Goal: Transaction & Acquisition: Purchase product/service

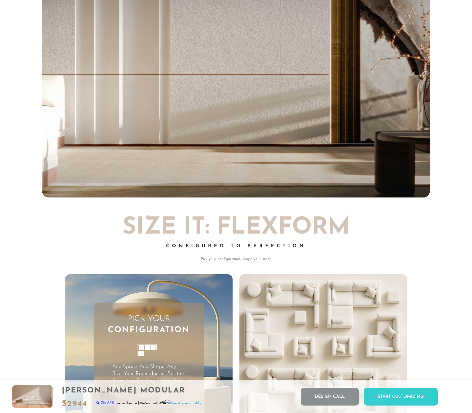
scroll to position [6927, 472]
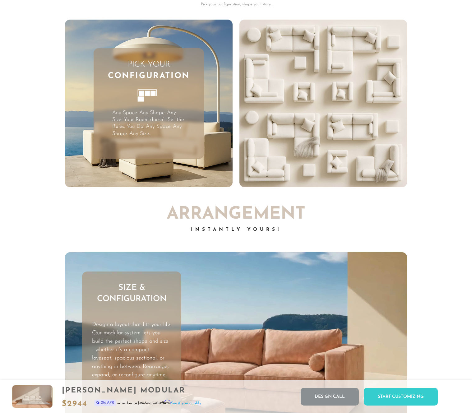
click at [163, 125] on p "Any Space. Any Shape. Any Size. Your Room doesn’t Set the Rules. You Do. Any Sp…" at bounding box center [148, 123] width 73 height 27
click at [291, 105] on video "Your browser does not support HTML5 video." at bounding box center [324, 104] width 168 height 168
click at [203, 104] on div "Pick Your Configuration Any Space. Any Shape. Any Size. Your Room doesn’t Set t…" at bounding box center [149, 103] width 111 height 111
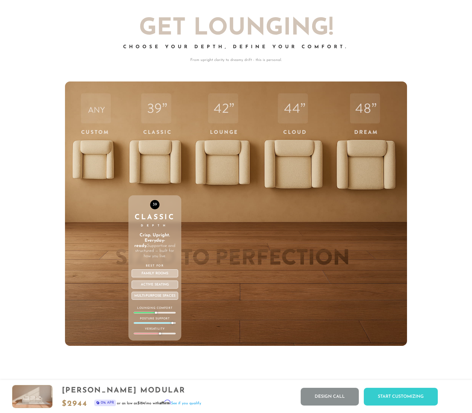
click at [152, 149] on div "39 Classic Depth Crisp. Upright. Everyday-ready. Supportive and structured — bu…" at bounding box center [155, 214] width 53 height 265
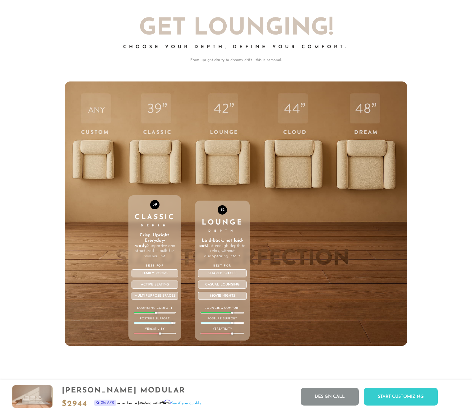
click at [229, 229] on div "Lounge Depth" at bounding box center [222, 226] width 49 height 14
click at [224, 207] on div "42" at bounding box center [222, 209] width 9 height 9
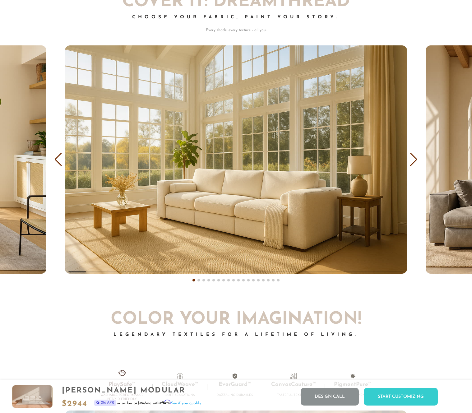
scroll to position [3629, 0]
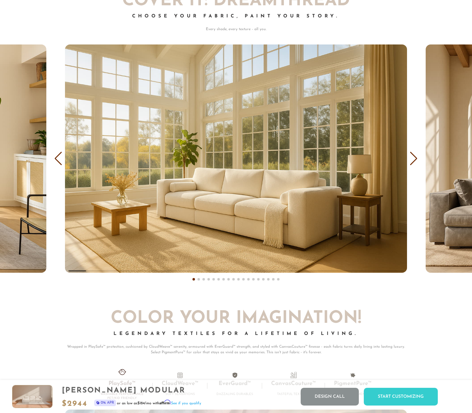
click at [416, 160] on div "Next slide" at bounding box center [414, 159] width 8 height 14
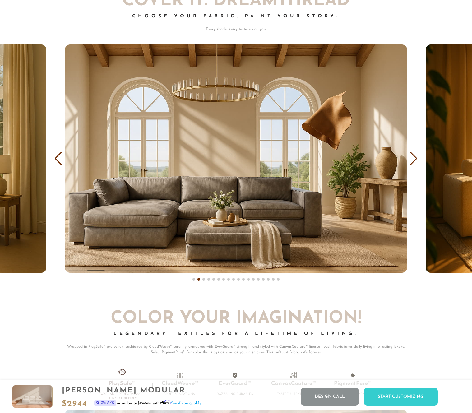
click at [416, 160] on div "Next slide" at bounding box center [414, 159] width 8 height 14
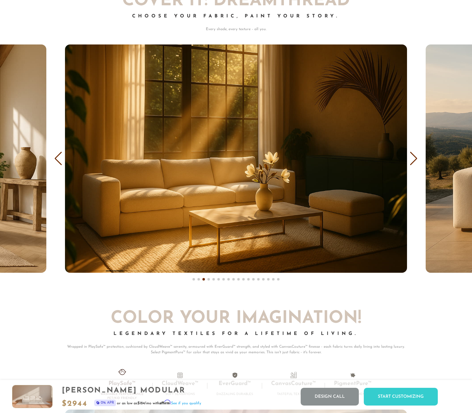
click at [416, 160] on div "Next slide" at bounding box center [414, 159] width 8 height 14
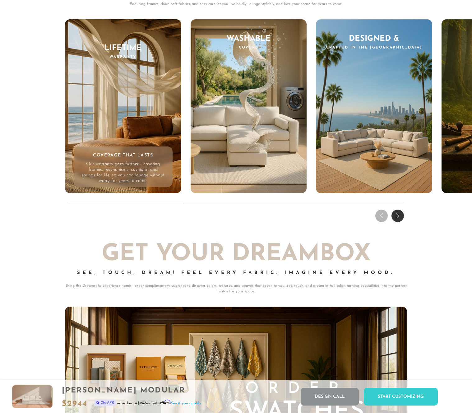
scroll to position [5820, 0]
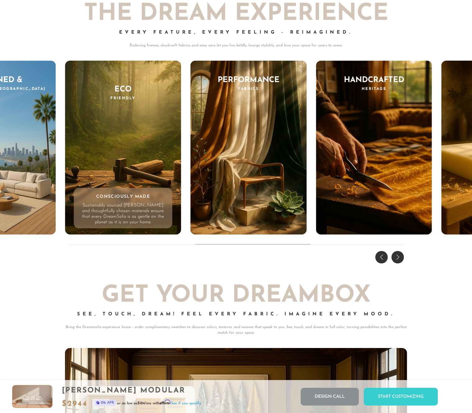
click at [436, 161] on div "THE DREAM EXPERIENCE Every Feature, Every Feeling - Reimagined. Enduring frames…" at bounding box center [236, 125] width 472 height 282
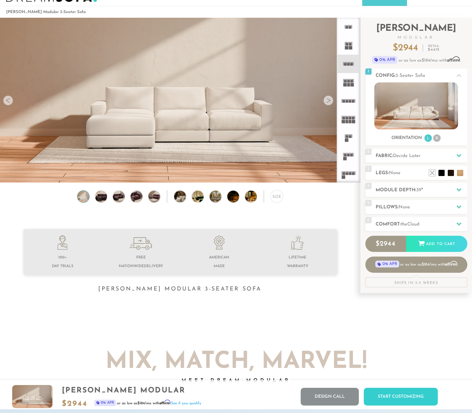
scroll to position [0, 0]
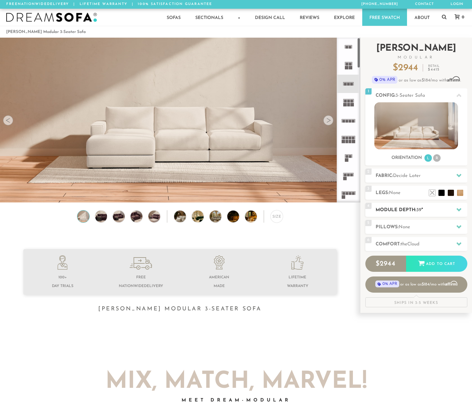
click at [427, 209] on h2 "Module Depth: 39 "" at bounding box center [422, 210] width 92 height 7
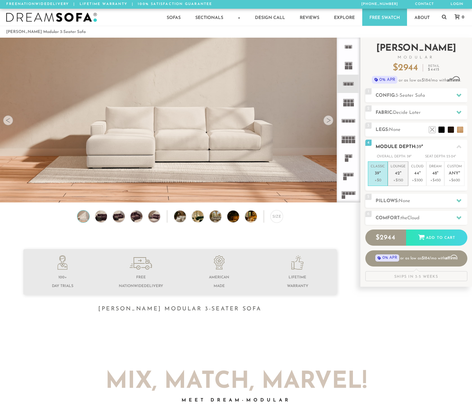
click at [395, 176] on p "Lounge 42 "" at bounding box center [398, 170] width 15 height 13
click at [351, 121] on rect at bounding box center [350, 121] width 3 height 3
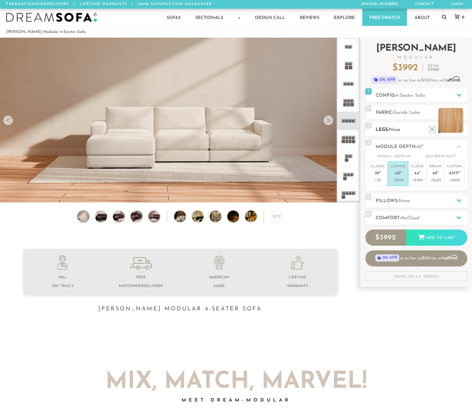
click at [462, 131] on li at bounding box center [451, 120] width 25 height 25
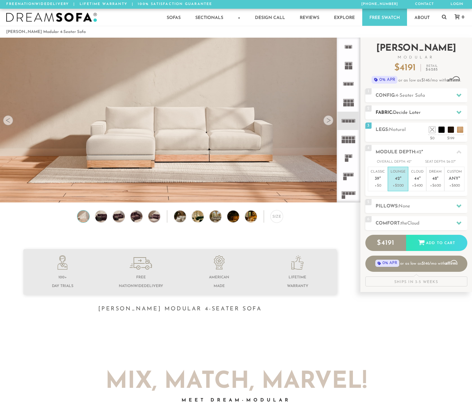
click at [420, 112] on span "Decide Later" at bounding box center [407, 112] width 28 height 5
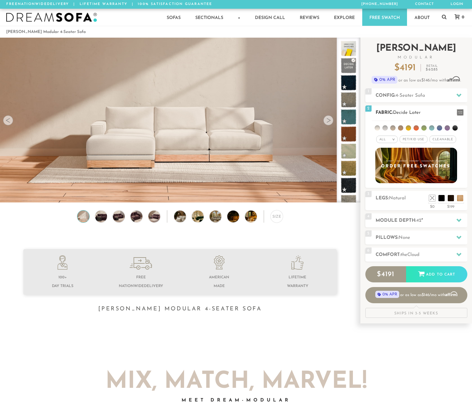
click at [400, 128] on li at bounding box center [400, 127] width 5 height 5
click at [401, 128] on li at bounding box center [401, 128] width 6 height 6
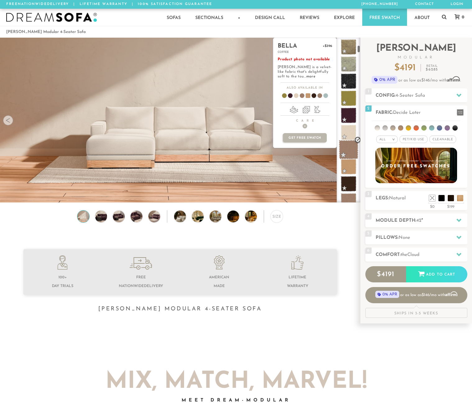
scroll to position [172, 0]
click at [353, 166] on span at bounding box center [349, 168] width 16 height 16
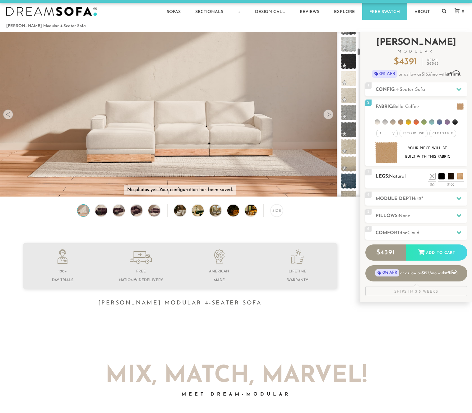
scroll to position [0, 0]
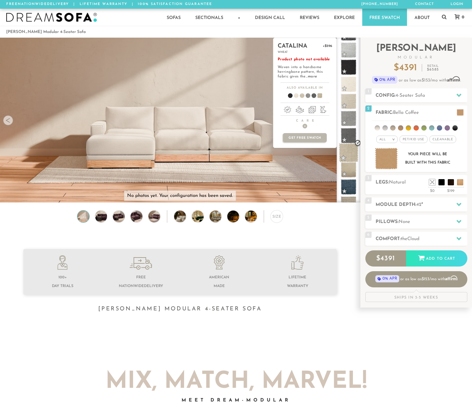
click at [351, 151] on span at bounding box center [349, 153] width 20 height 20
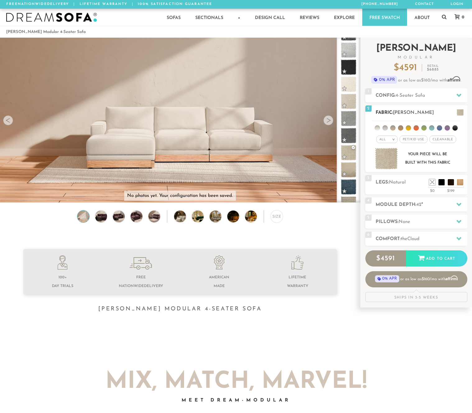
click at [385, 157] on img at bounding box center [386, 159] width 23 height 22
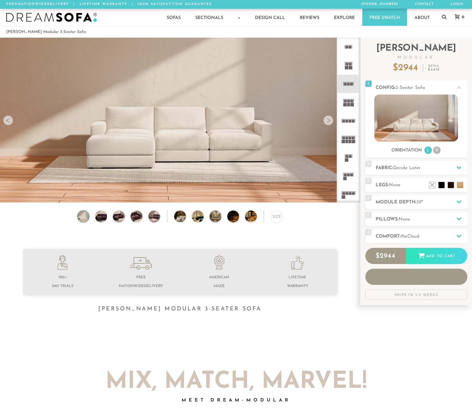
scroll to position [6921, 472]
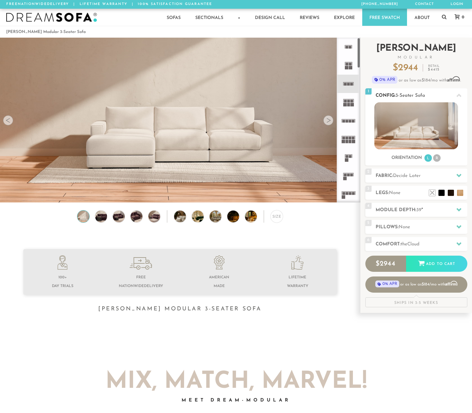
click at [418, 131] on img at bounding box center [417, 125] width 84 height 47
click at [415, 179] on h2 "Fabric: Decide Later" at bounding box center [422, 175] width 92 height 7
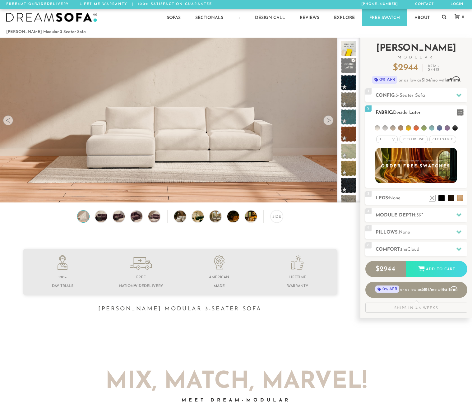
click at [402, 128] on li at bounding box center [400, 127] width 5 height 5
click at [379, 129] on li at bounding box center [377, 127] width 5 height 5
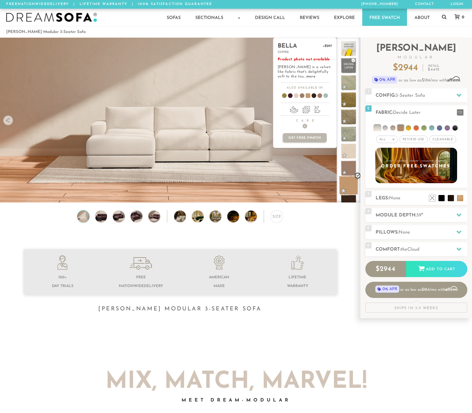
click at [351, 188] on span at bounding box center [349, 186] width 20 height 20
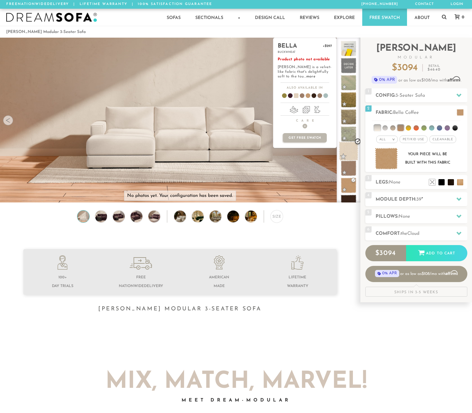
click at [350, 147] on span at bounding box center [349, 152] width 20 height 20
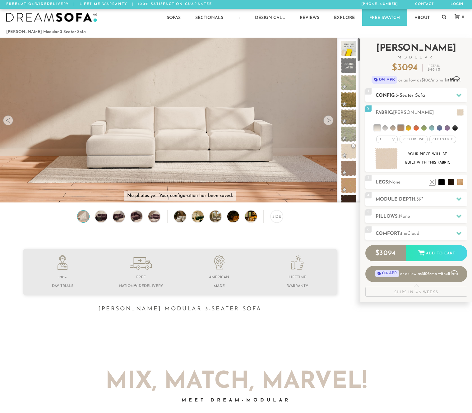
click at [417, 90] on div "1 Config: 3-Seater Sofa R" at bounding box center [417, 95] width 102 height 14
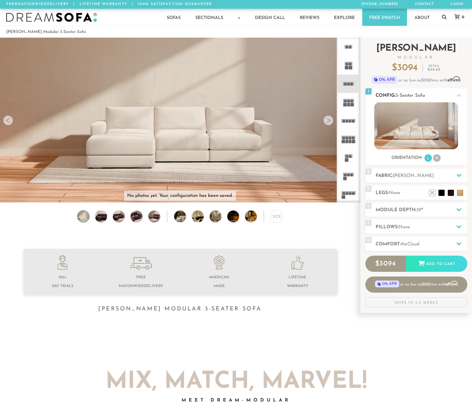
click at [423, 134] on img at bounding box center [417, 125] width 84 height 47
click at [435, 158] on li "R" at bounding box center [437, 157] width 7 height 7
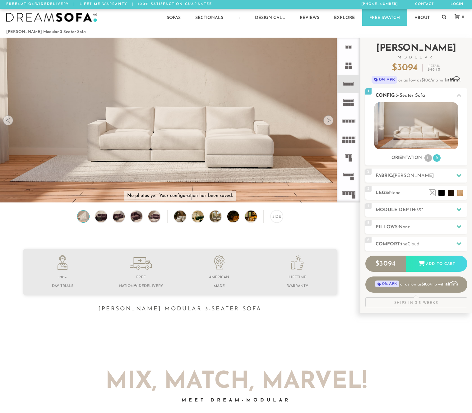
click at [428, 158] on li "L" at bounding box center [428, 157] width 7 height 7
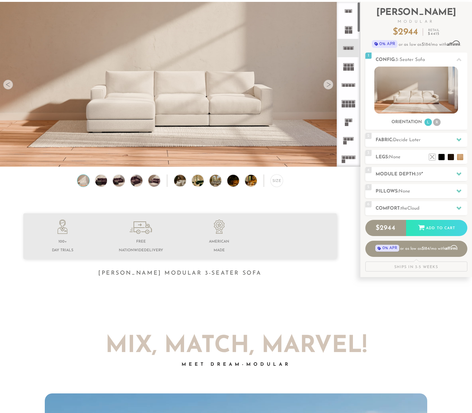
click at [347, 48] on icon at bounding box center [349, 48] width 18 height 18
click at [351, 84] on rect at bounding box center [350, 85] width 3 height 3
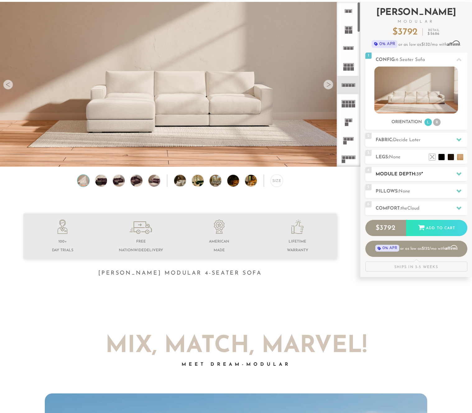
click at [428, 173] on h2 "Module Depth: 39 "" at bounding box center [422, 174] width 92 height 7
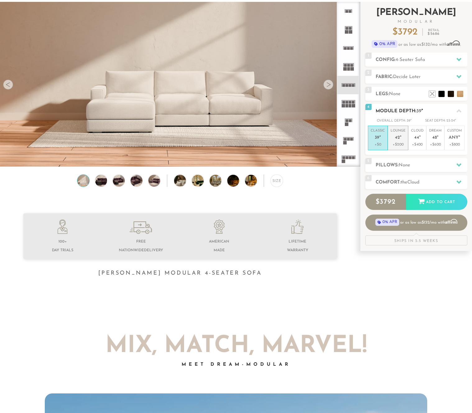
click at [399, 138] on span "42" at bounding box center [397, 137] width 5 height 5
click at [336, 176] on div "Size" at bounding box center [180, 183] width 360 height 16
click at [351, 102] on rect at bounding box center [350, 102] width 3 height 3
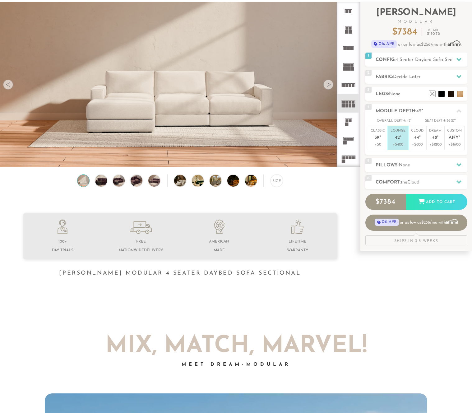
click at [349, 155] on icon at bounding box center [349, 159] width 18 height 18
click at [349, 52] on icon at bounding box center [349, 48] width 18 height 18
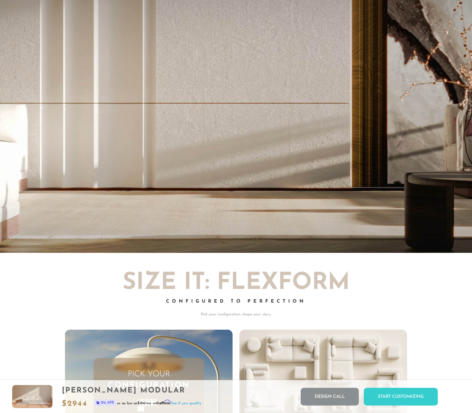
scroll to position [1263, 0]
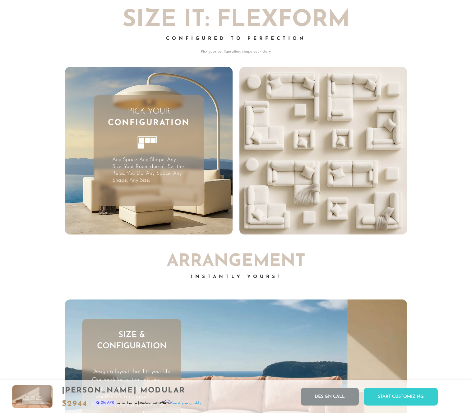
click at [156, 122] on span "Configuration" at bounding box center [149, 123] width 82 height 11
click at [325, 144] on video "Your browser does not support HTML5 video." at bounding box center [324, 151] width 168 height 168
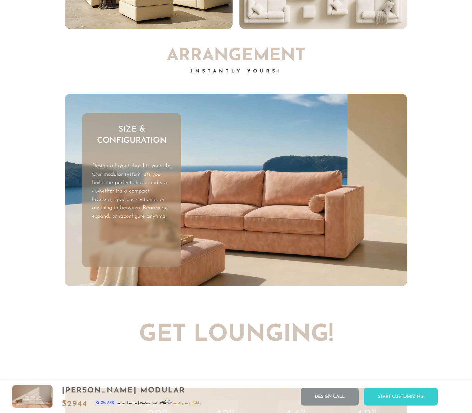
click at [124, 159] on div "Size & Configuration Design a layout that fits your life. Our modular system le…" at bounding box center [131, 190] width 99 height 154
click at [126, 158] on div "Size & Configuration Design a layout that fits your life. Our modular system le…" at bounding box center [131, 190] width 99 height 154
click at [132, 144] on h3 "Size & Configuration" at bounding box center [131, 135] width 99 height 23
click at [134, 143] on h3 "Size & Configuration" at bounding box center [131, 135] width 99 height 23
drag, startPoint x: 134, startPoint y: 143, endPoint x: 203, endPoint y: 158, distance: 71.4
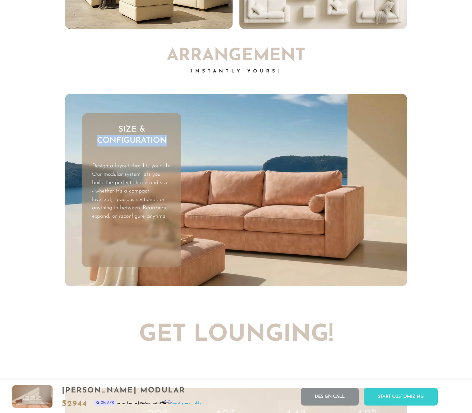
click at [134, 143] on h3 "Size & Configuration" at bounding box center [131, 135] width 99 height 23
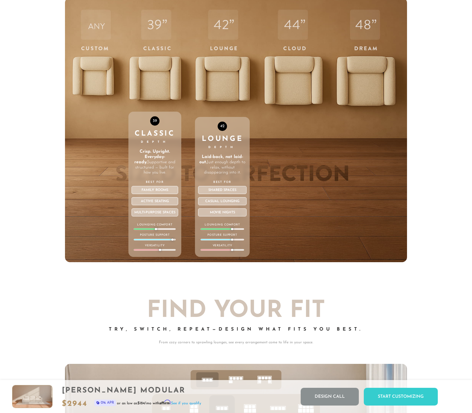
click at [217, 91] on div "42 Lounge Depth Laid-back, not laid-out. Just enough depth to relax, without di…" at bounding box center [222, 130] width 55 height 265
click at [216, 91] on div "42 Lounge Depth Laid-back, not laid-out. Just enough depth to relax, without di…" at bounding box center [222, 130] width 55 height 265
click at [224, 214] on div "Movie Nights" at bounding box center [222, 213] width 49 height 8
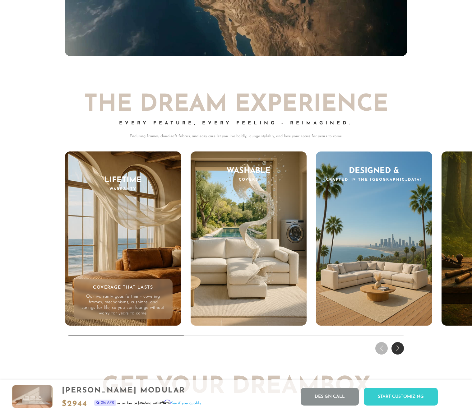
scroll to position [5783, 0]
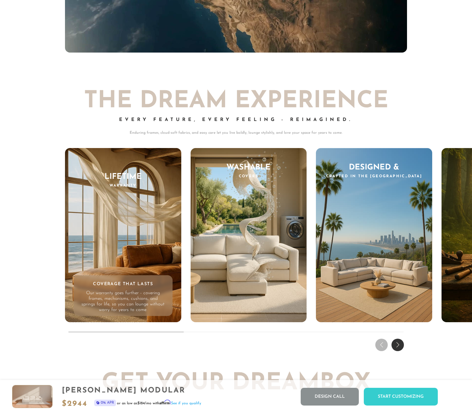
click at [441, 233] on div "THE DREAM EXPERIENCE Every Feature, Every Feeling - Reimagined. Enduring frames…" at bounding box center [236, 212] width 472 height 282
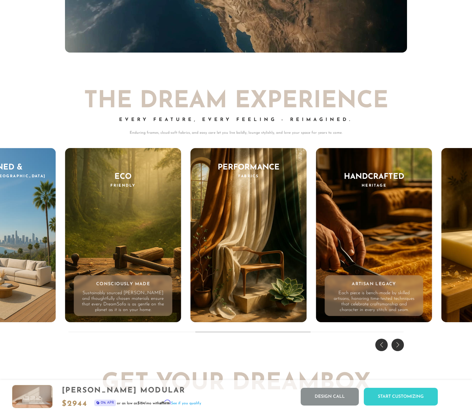
click at [415, 232] on div "Handcrafted Heritage Artisan Legacy Each piece is bench-made by skilled artisan…" at bounding box center [374, 235] width 116 height 174
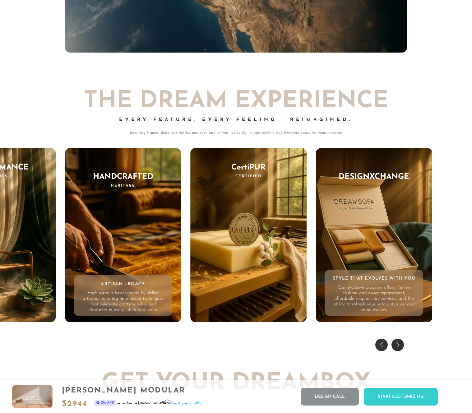
click at [413, 232] on div "DesignXChange Style That Evolves With You Our exclusive program offers lifetime…" at bounding box center [374, 235] width 116 height 174
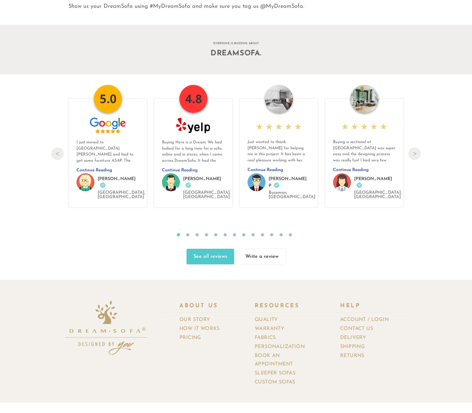
scroll to position [6558, 0]
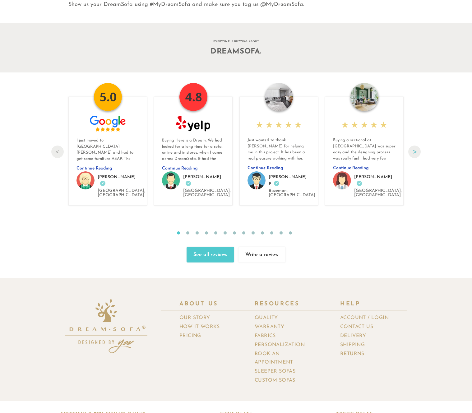
click at [414, 148] on button "Next" at bounding box center [415, 152] width 12 height 12
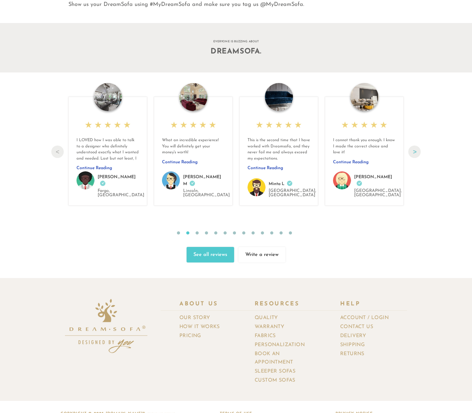
click at [413, 148] on button "Next" at bounding box center [415, 152] width 12 height 12
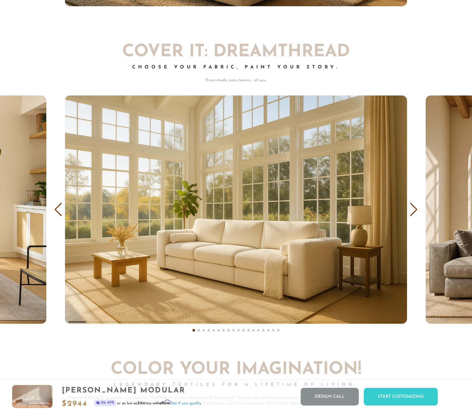
scroll to position [3629, 0]
click at [244, 171] on img "1 / 18" at bounding box center [236, 209] width 342 height 228
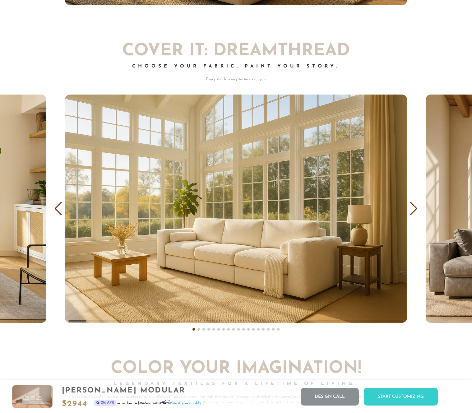
click at [244, 170] on img "1 / 18" at bounding box center [236, 209] width 342 height 228
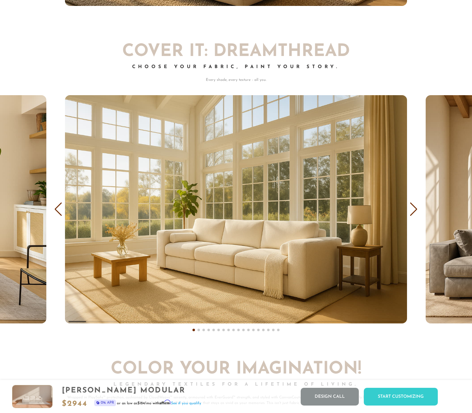
click at [244, 170] on img "1 / 18" at bounding box center [236, 209] width 342 height 228
click at [243, 168] on img "1 / 18" at bounding box center [236, 209] width 342 height 228
click at [243, 167] on img "1 / 18" at bounding box center [236, 209] width 342 height 228
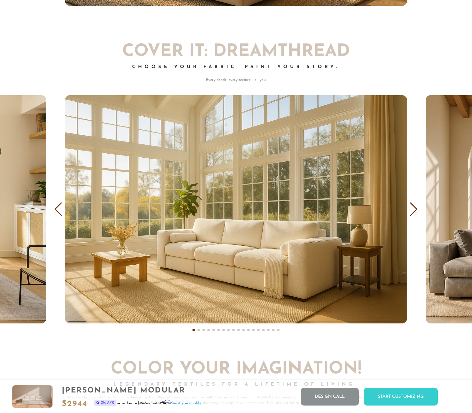
click at [242, 167] on img "1 / 18" at bounding box center [236, 209] width 342 height 228
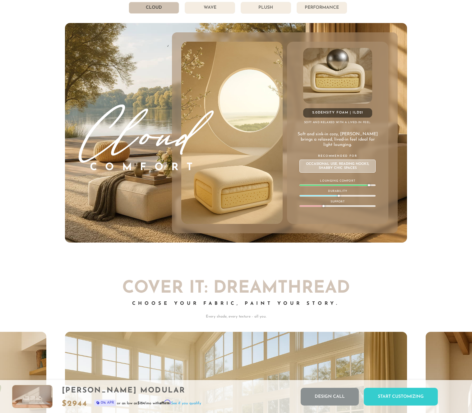
scroll to position [3392, 0]
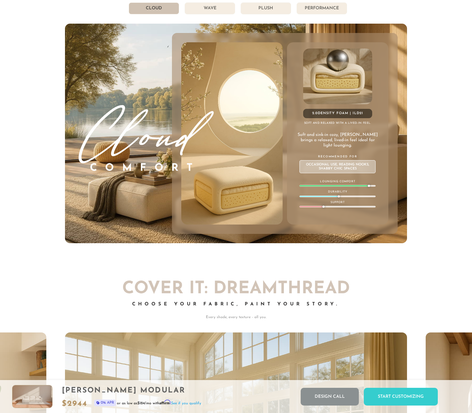
drag, startPoint x: 317, startPoint y: 131, endPoint x: 323, endPoint y: 127, distance: 7.1
click at [320, 129] on div "2.0 Density Foam | ILD 21 Soft and relaxed with a lived-in feel. Soft and sink-…" at bounding box center [337, 133] width 101 height 183
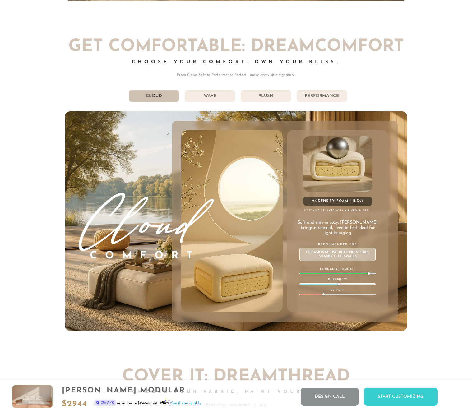
scroll to position [3265, 0]
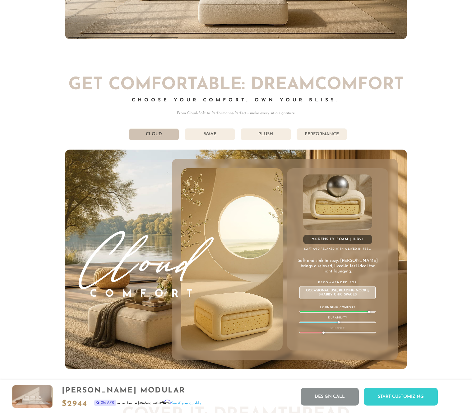
click at [317, 132] on li "Performance" at bounding box center [322, 135] width 50 height 12
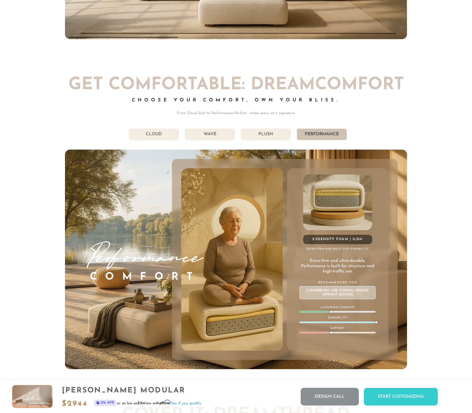
click at [257, 135] on li "Plush" at bounding box center [266, 135] width 50 height 12
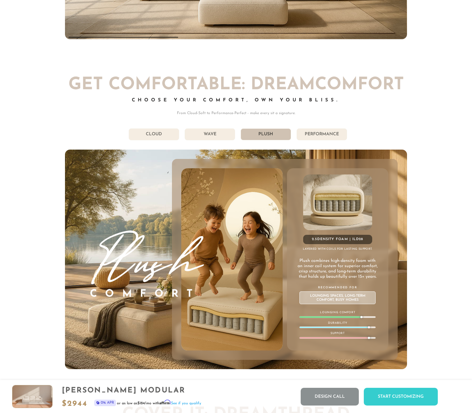
click at [225, 134] on li "Wave" at bounding box center [210, 135] width 50 height 12
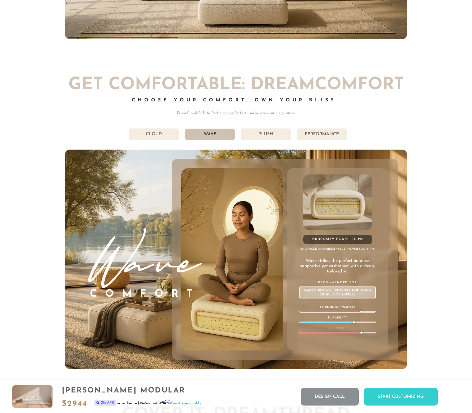
click at [144, 133] on li "Cloud" at bounding box center [154, 135] width 50 height 12
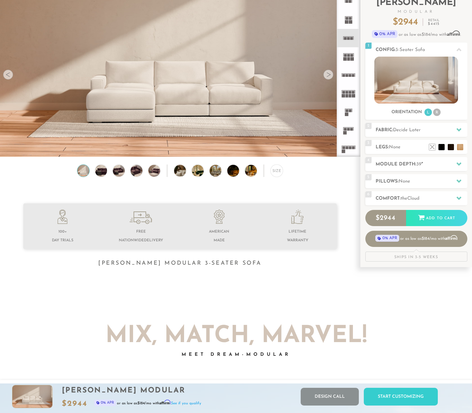
scroll to position [0, 0]
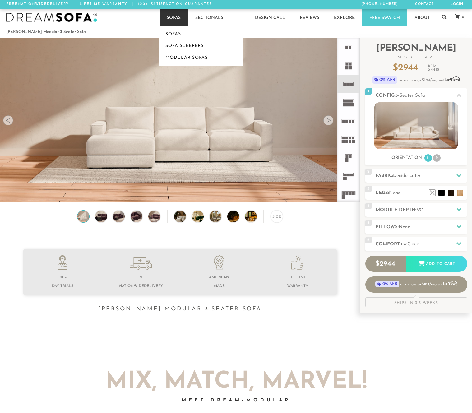
click at [180, 18] on link "Sofas" at bounding box center [174, 17] width 28 height 17
